Goal: Register for event/course

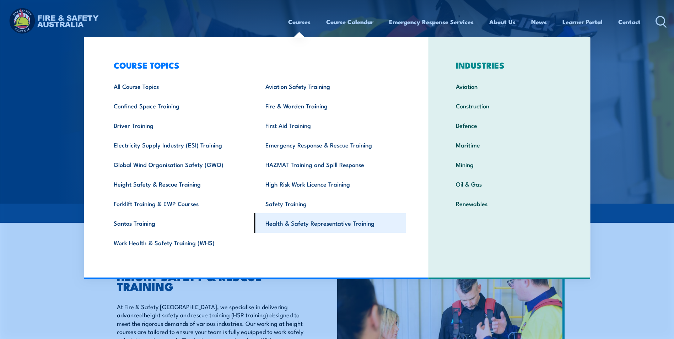
click at [303, 221] on link "Health & Safety Representative Training" at bounding box center [330, 223] width 152 height 20
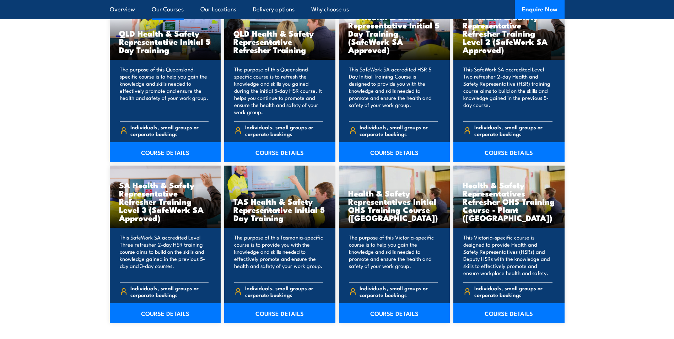
scroll to position [960, 0]
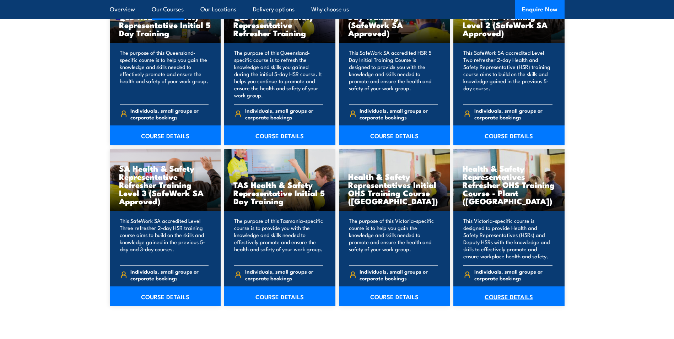
click at [502, 294] on link "COURSE DETAILS" at bounding box center [508, 296] width 111 height 20
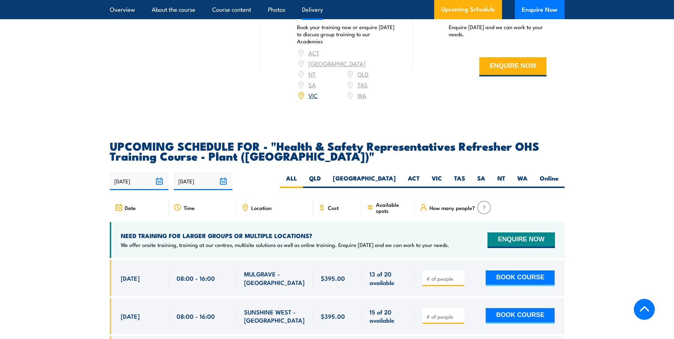
scroll to position [1173, 0]
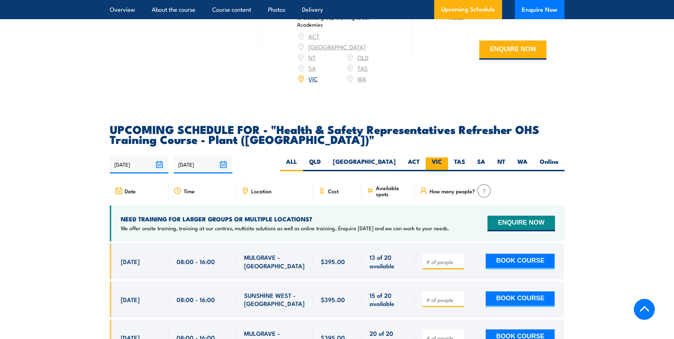
click at [433, 157] on label "VIC" at bounding box center [437, 164] width 22 height 14
click at [442, 157] on input "VIC" at bounding box center [444, 159] width 5 height 5
radio input "true"
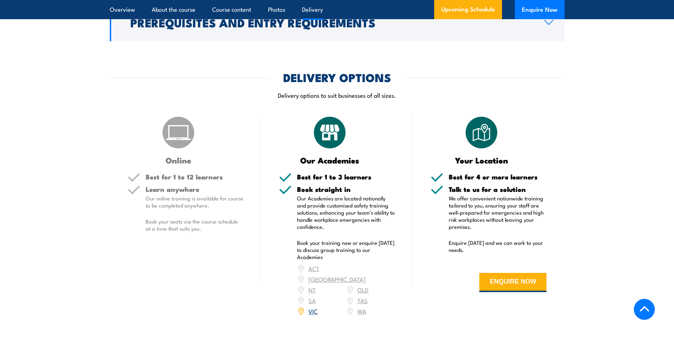
scroll to position [816, 0]
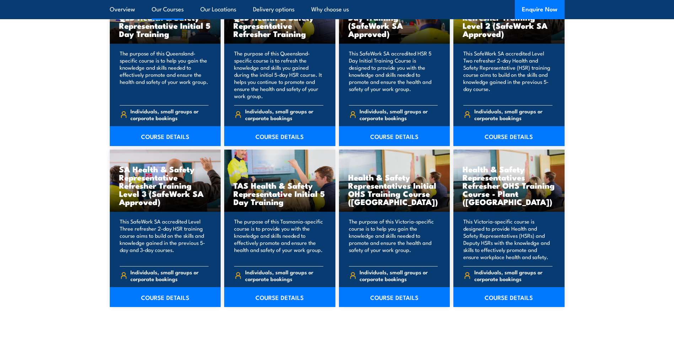
scroll to position [960, 0]
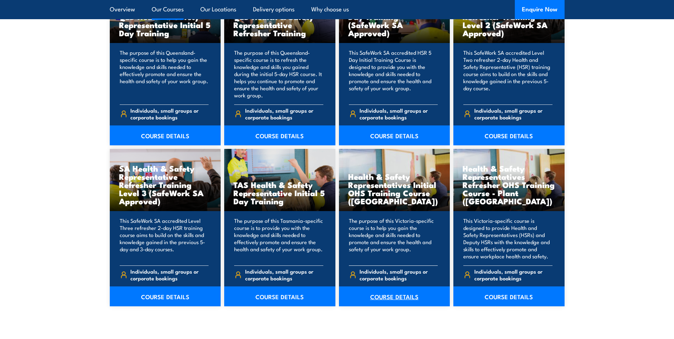
click at [390, 300] on link "COURSE DETAILS" at bounding box center [394, 296] width 111 height 20
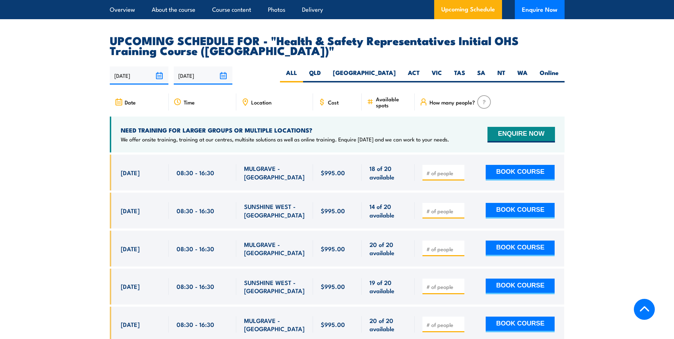
scroll to position [1208, 0]
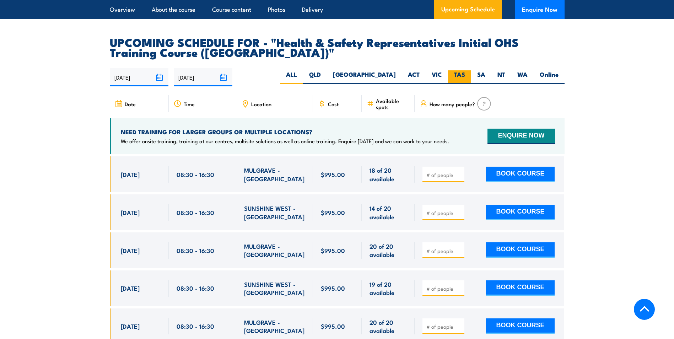
click at [461, 70] on label "TAS" at bounding box center [459, 77] width 23 height 14
click at [465, 70] on input "TAS" at bounding box center [467, 72] width 5 height 5
radio input "true"
click at [441, 70] on label "VIC" at bounding box center [437, 77] width 22 height 14
click at [442, 70] on input "VIC" at bounding box center [444, 72] width 5 height 5
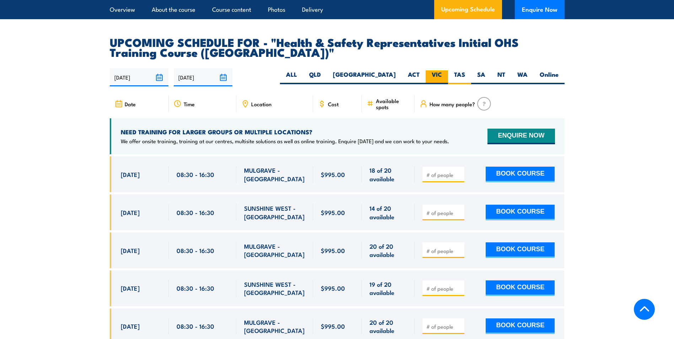
radio input "true"
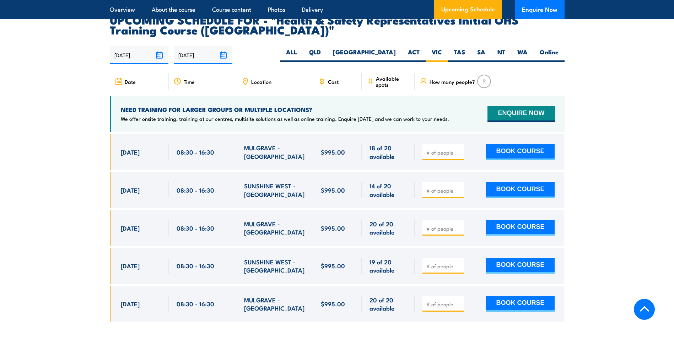
scroll to position [1235, 0]
